Goal: Task Accomplishment & Management: Use online tool/utility

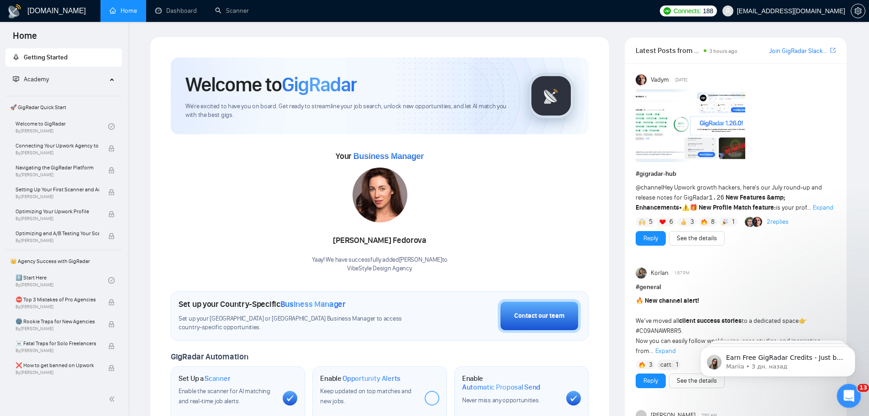
click at [854, 397] on div "Открыть службу сообщений Intercom" at bounding box center [848, 395] width 30 height 30
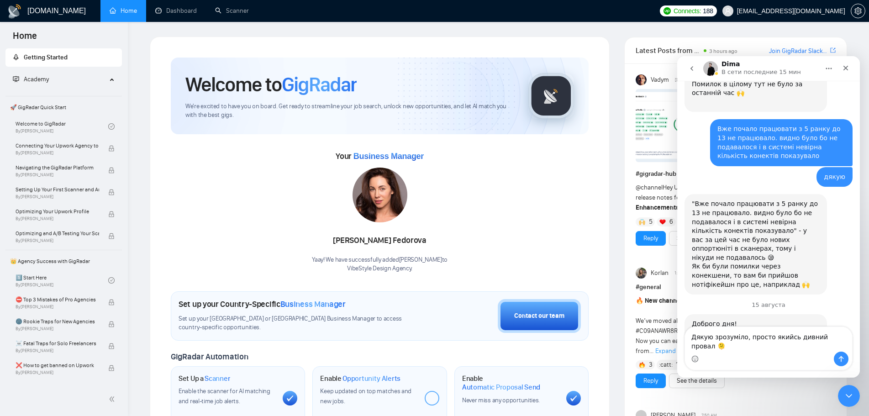
scroll to position [1168, 0]
click at [519, 229] on div "Your Business Manager [PERSON_NAME] Yaay! We have successfully added [PERSON_NA…" at bounding box center [380, 211] width 418 height 124
click at [842, 390] on icon "Закрыть службу сообщений Intercom" at bounding box center [847, 394] width 11 height 11
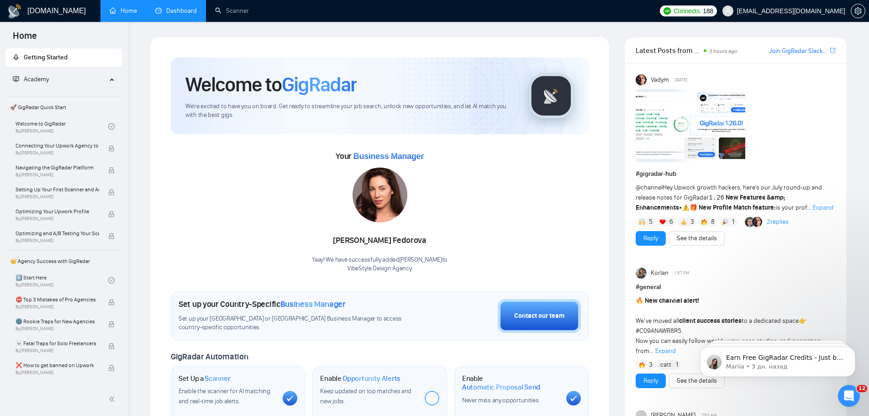
click at [170, 9] on link "Dashboard" at bounding box center [176, 11] width 42 height 8
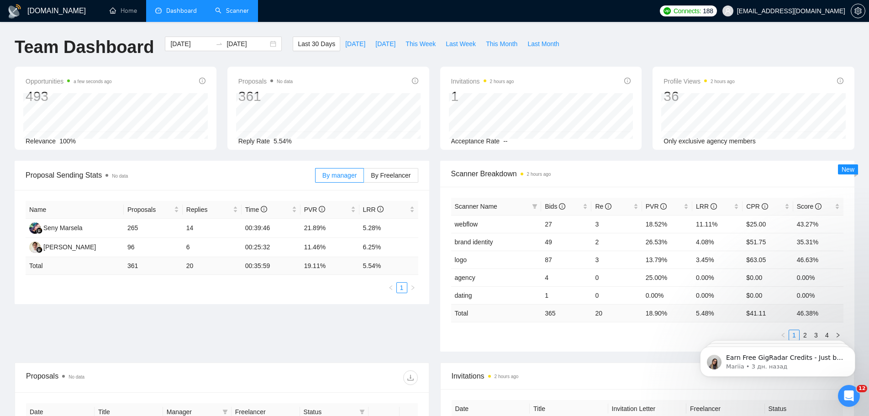
click at [241, 7] on link "Scanner" at bounding box center [232, 11] width 34 height 8
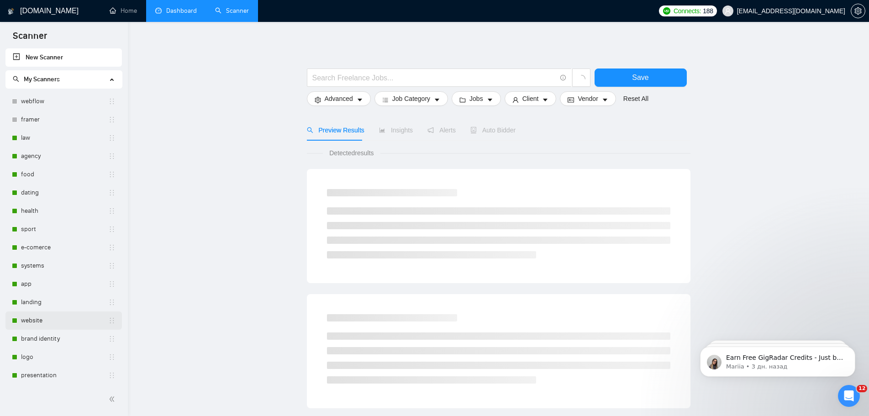
click at [68, 319] on link "website" at bounding box center [64, 320] width 87 height 18
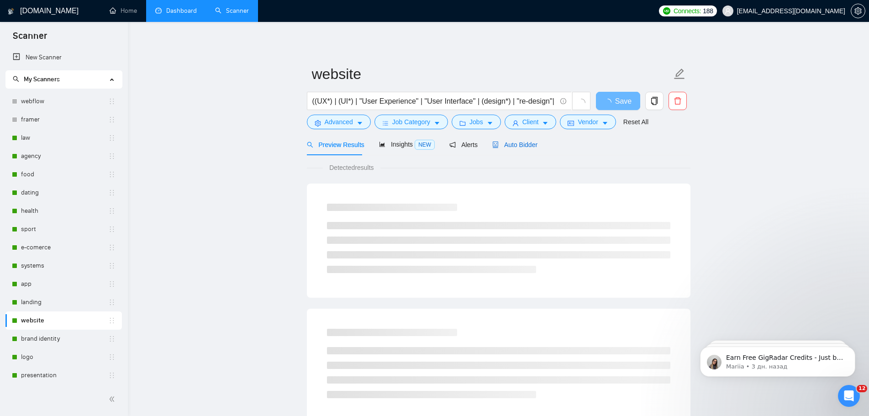
click at [506, 148] on span "Auto Bidder" at bounding box center [514, 144] width 45 height 7
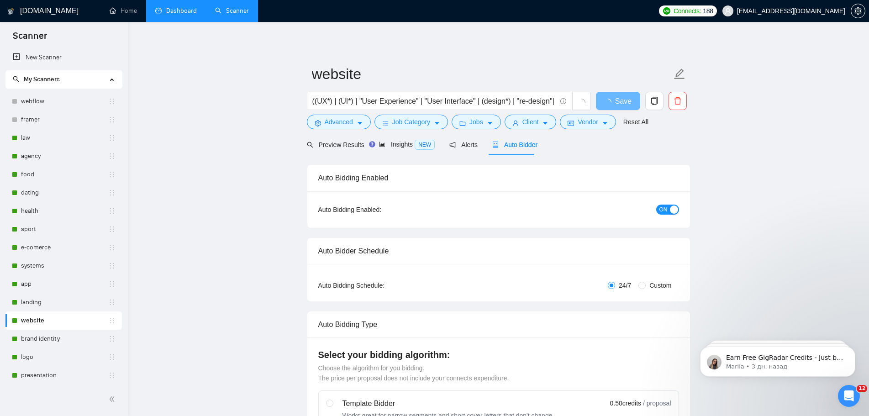
radio input "false"
radio input "true"
checkbox input "true"
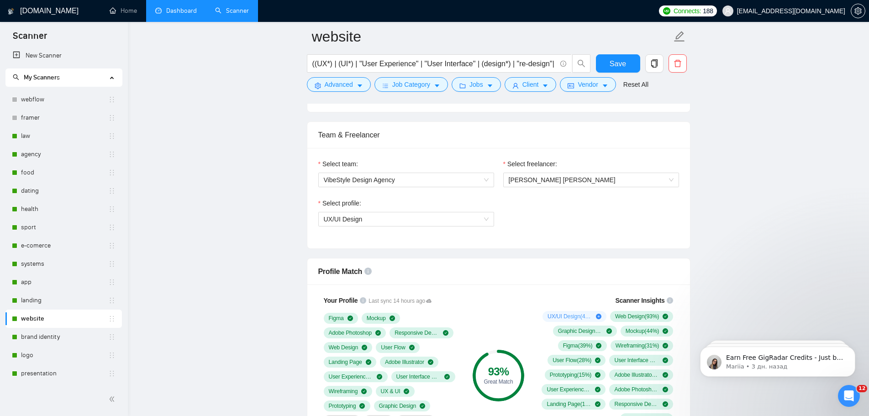
scroll to position [457, 0]
